Goal: Transaction & Acquisition: Book appointment/travel/reservation

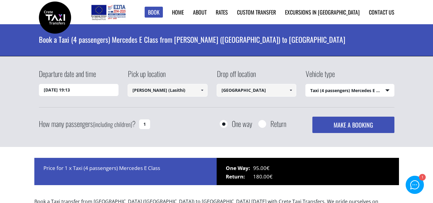
select select "540"
click at [99, 93] on input "14/09/2025 19:13" at bounding box center [79, 90] width 80 height 12
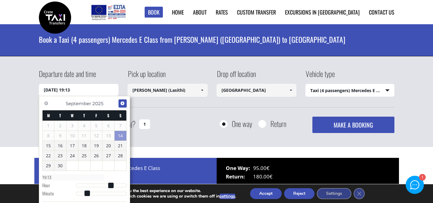
click at [121, 105] on span "Next" at bounding box center [122, 103] width 5 height 5
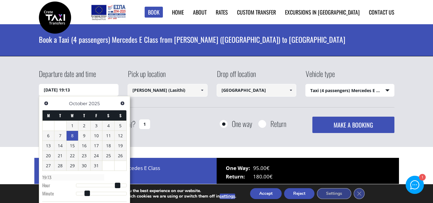
click at [74, 137] on link "8" at bounding box center [72, 136] width 12 height 10
type input "08/10/2025 00:00"
click at [70, 135] on link "8" at bounding box center [72, 136] width 12 height 10
click at [166, 90] on input "[PERSON_NAME] (Lasithi)" at bounding box center [167, 90] width 80 height 13
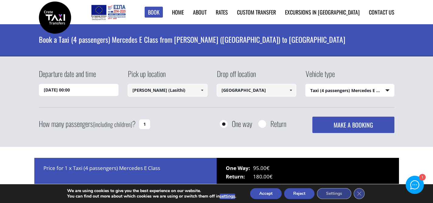
click at [201, 87] on link at bounding box center [202, 90] width 10 height 13
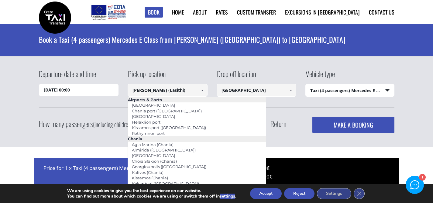
click at [201, 87] on link at bounding box center [202, 90] width 10 height 13
click at [206, 76] on div "Pick up location Agios Nikolaos (Lasithi) Select pickup location Chania airport…" at bounding box center [171, 84] width 89 height 30
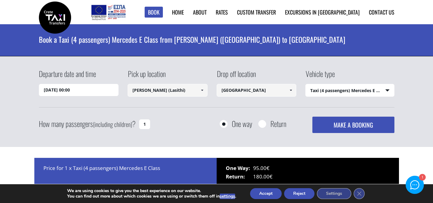
click at [226, 91] on input "[GEOGRAPHIC_DATA]" at bounding box center [256, 90] width 80 height 13
click at [358, 93] on select "Select vehicle type Taxi (4 passengers) Mercedes E Class Mini Van (7 passengers…" at bounding box center [349, 90] width 88 height 13
click at [305, 84] on select "Select vehicle type Taxi (4 passengers) Mercedes E Class Mini Van (7 passengers…" at bounding box center [349, 90] width 88 height 13
click at [146, 123] on input "1" at bounding box center [144, 125] width 11 height 10
drag, startPoint x: 146, startPoint y: 123, endPoint x: 139, endPoint y: 123, distance: 6.7
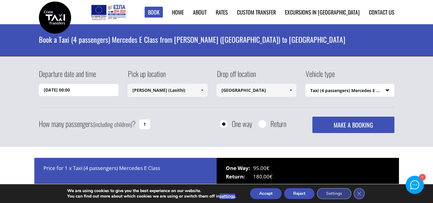
click at [139, 123] on input "1" at bounding box center [144, 125] width 11 height 10
type input "2"
click at [330, 122] on button "MAKE A BOOKING" at bounding box center [353, 125] width 82 height 16
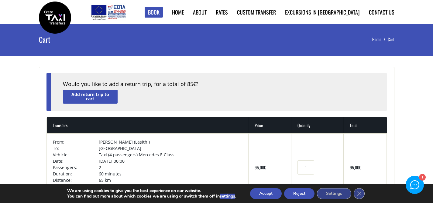
click at [266, 191] on button "Accept" at bounding box center [266, 193] width 32 height 11
